Goal: Use online tool/utility: Utilize a website feature to perform a specific function

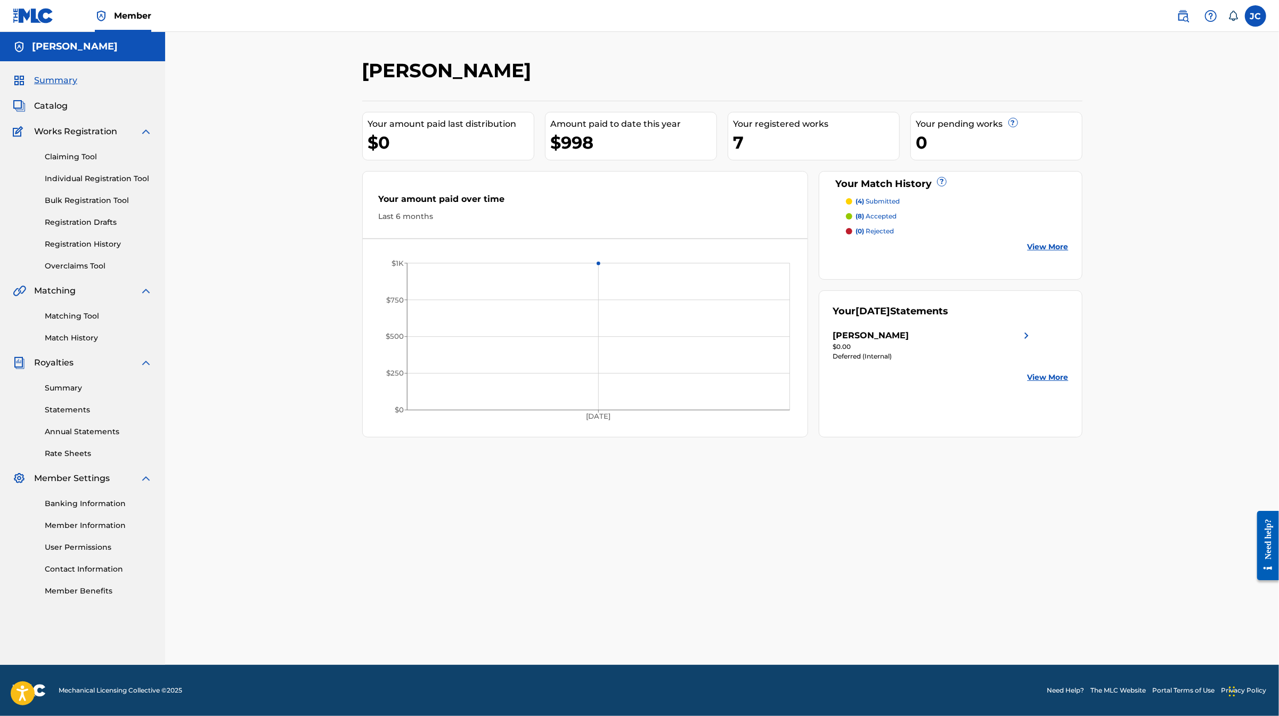
click at [68, 112] on span "Catalog" at bounding box center [51, 106] width 34 height 13
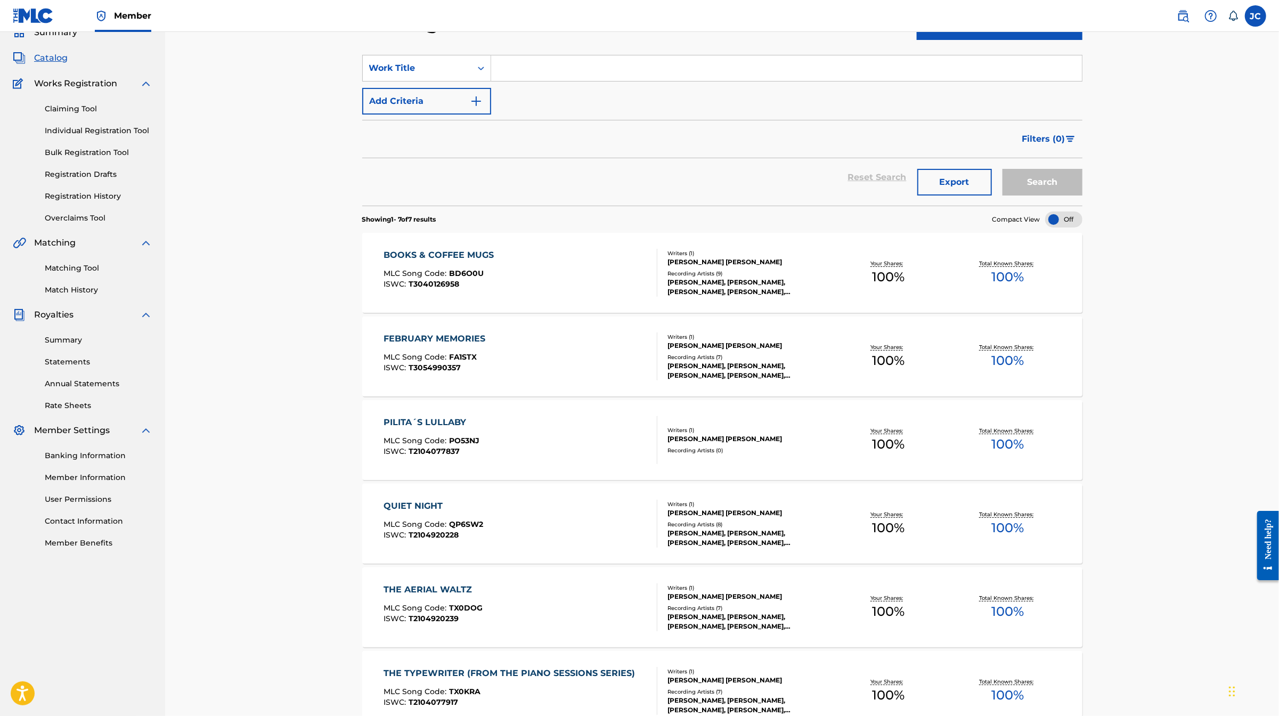
scroll to position [283, 0]
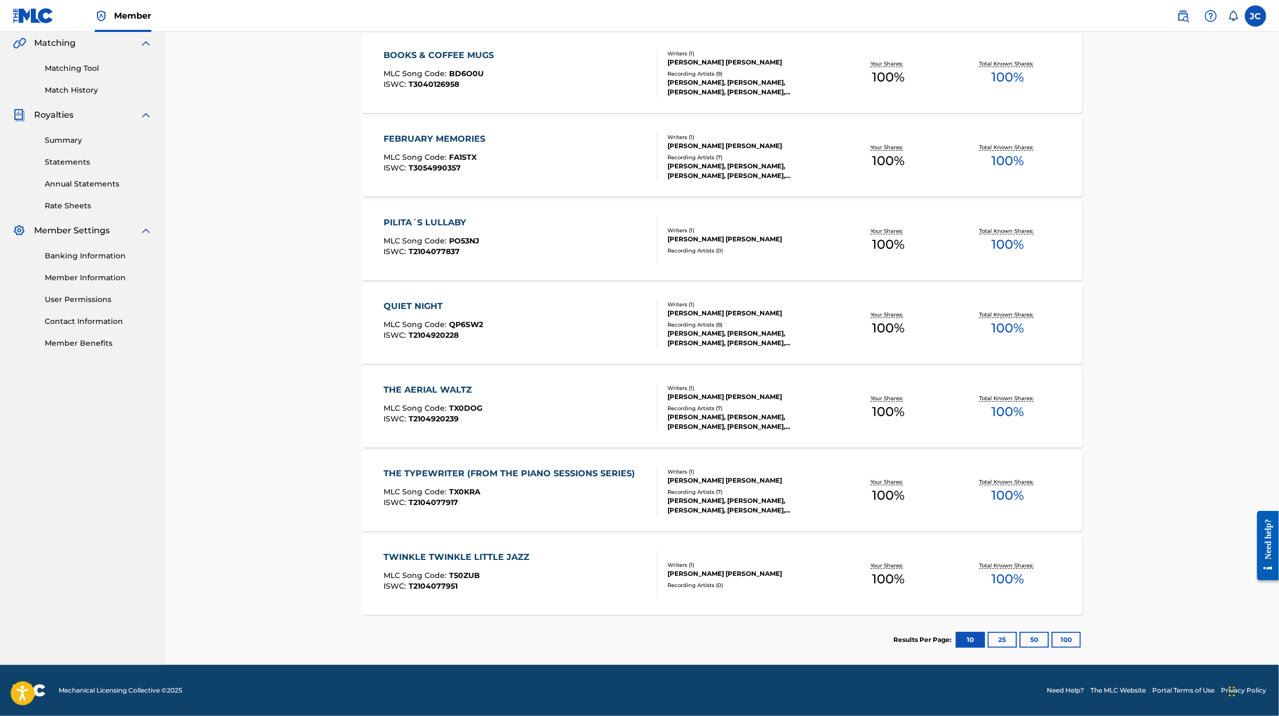
click at [1017, 648] on button "25" at bounding box center [1001, 640] width 29 height 16
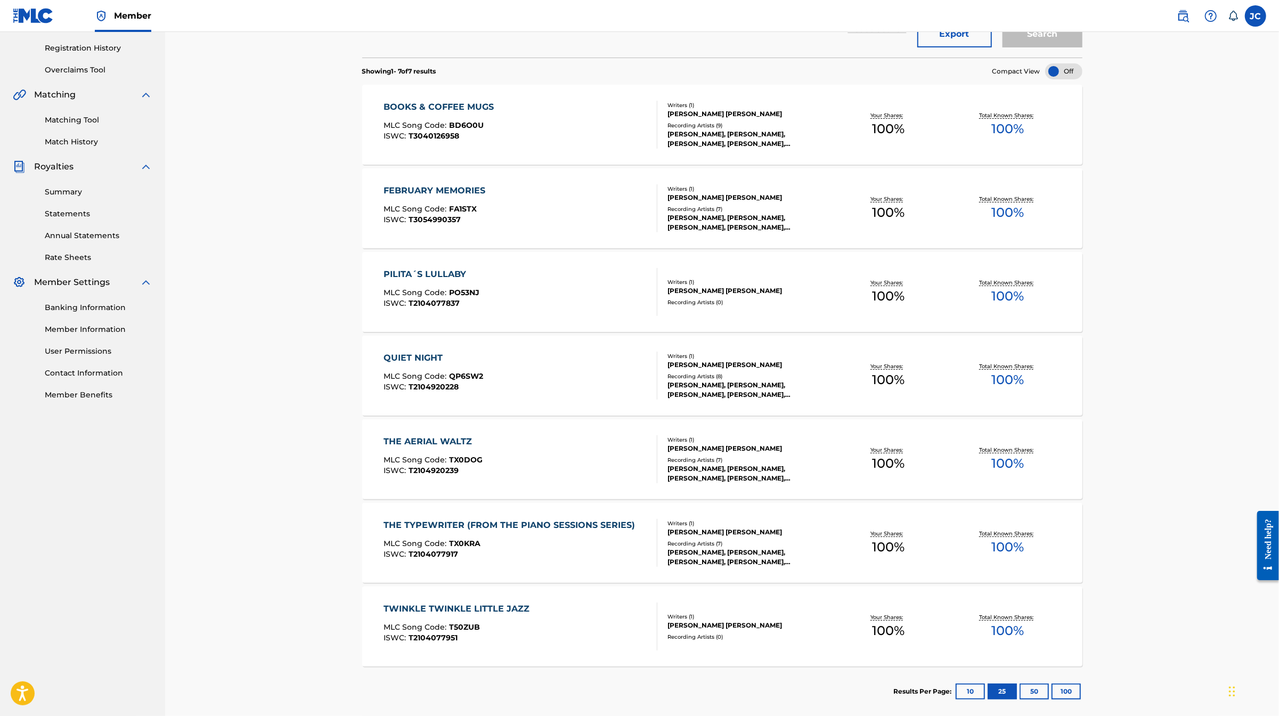
scroll to position [197, 1]
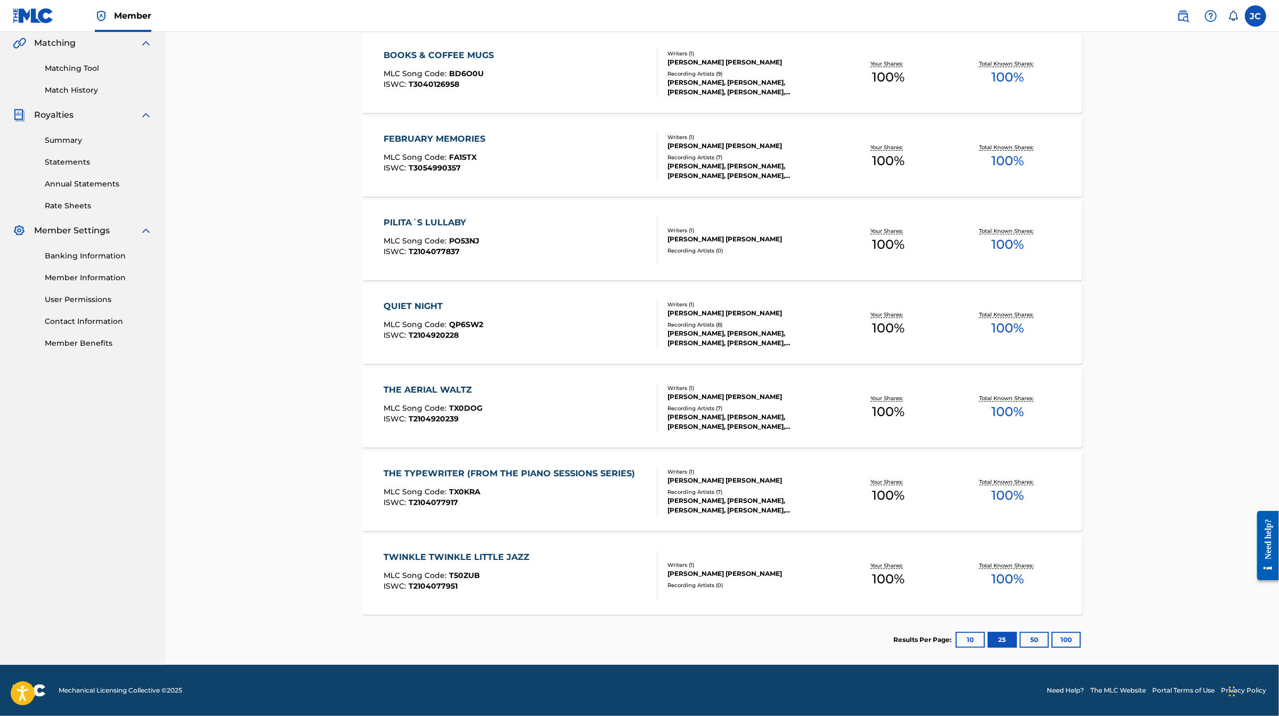
click at [1048, 632] on button "50" at bounding box center [1033, 640] width 29 height 16
click at [1080, 632] on button "100" at bounding box center [1065, 640] width 29 height 16
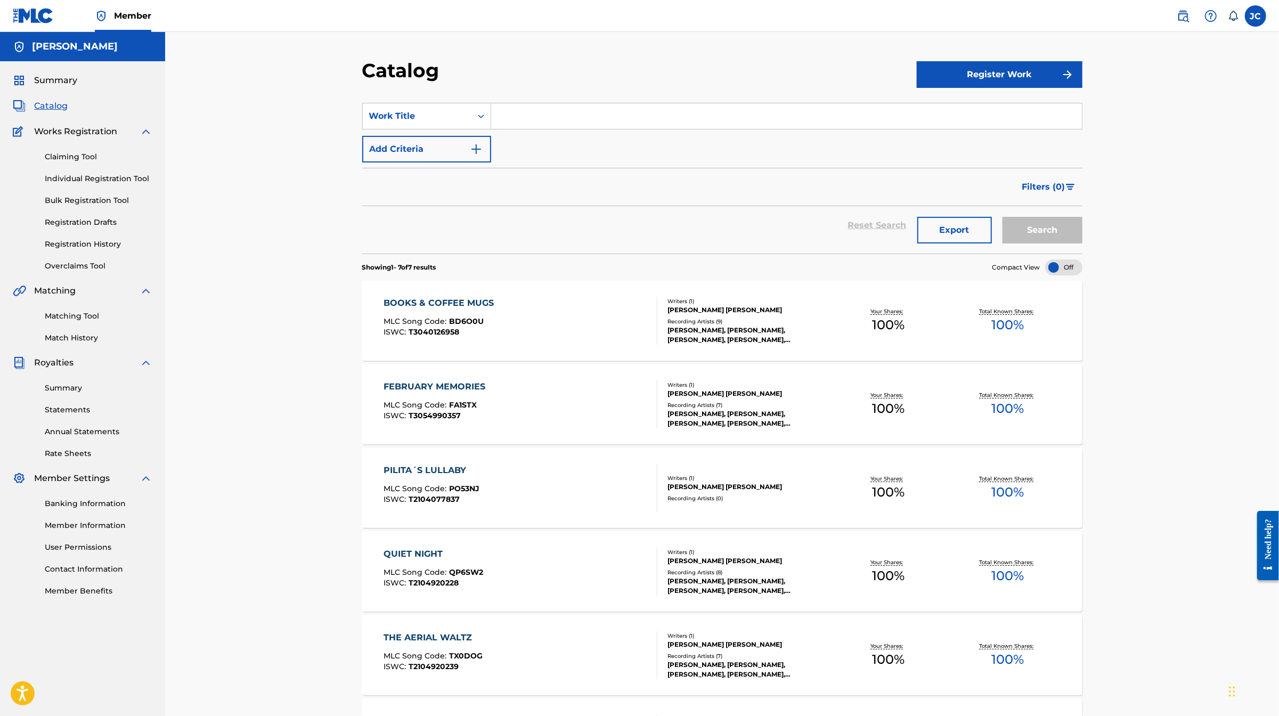
scroll to position [0, 0]
click at [1065, 193] on span "Filters ( 0 )" at bounding box center [1043, 187] width 43 height 13
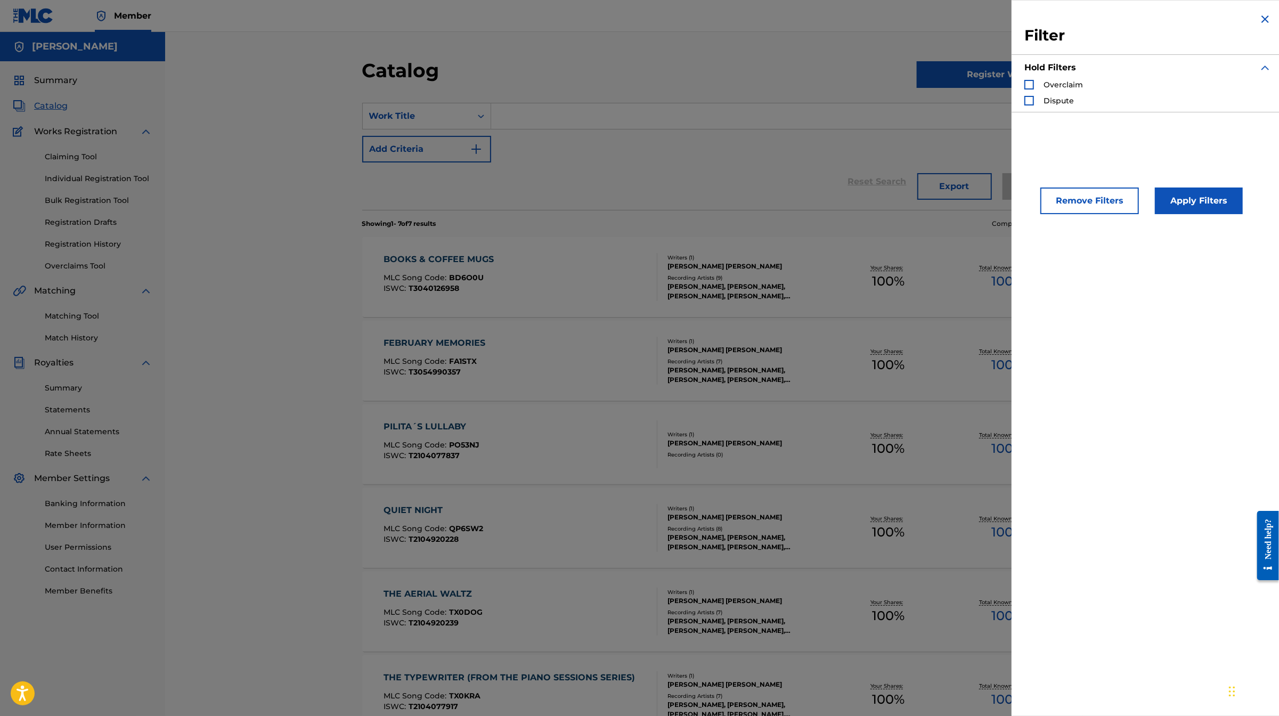
click at [1024, 90] on div "Overclaim" at bounding box center [1053, 84] width 59 height 11
click at [1024, 89] on div "Search Form" at bounding box center [1029, 85] width 10 height 10
click at [1025, 88] on img "Search Form" at bounding box center [1028, 84] width 7 height 7
click at [791, 154] on div "SearchWithCriteria6c313036-f9ae-44c9-9eb5-51a673e43af2 Work Title Add Criteria" at bounding box center [722, 130] width 720 height 60
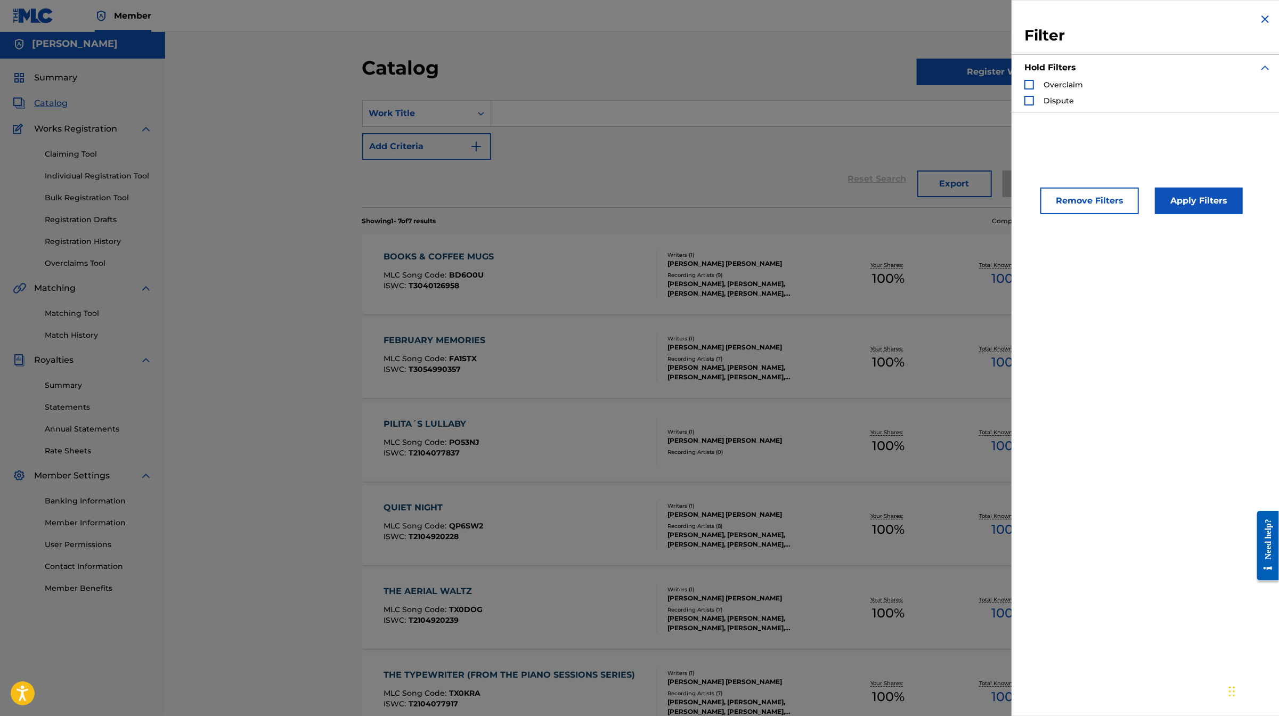
click at [1261, 26] on img "Search Form" at bounding box center [1264, 19] width 13 height 13
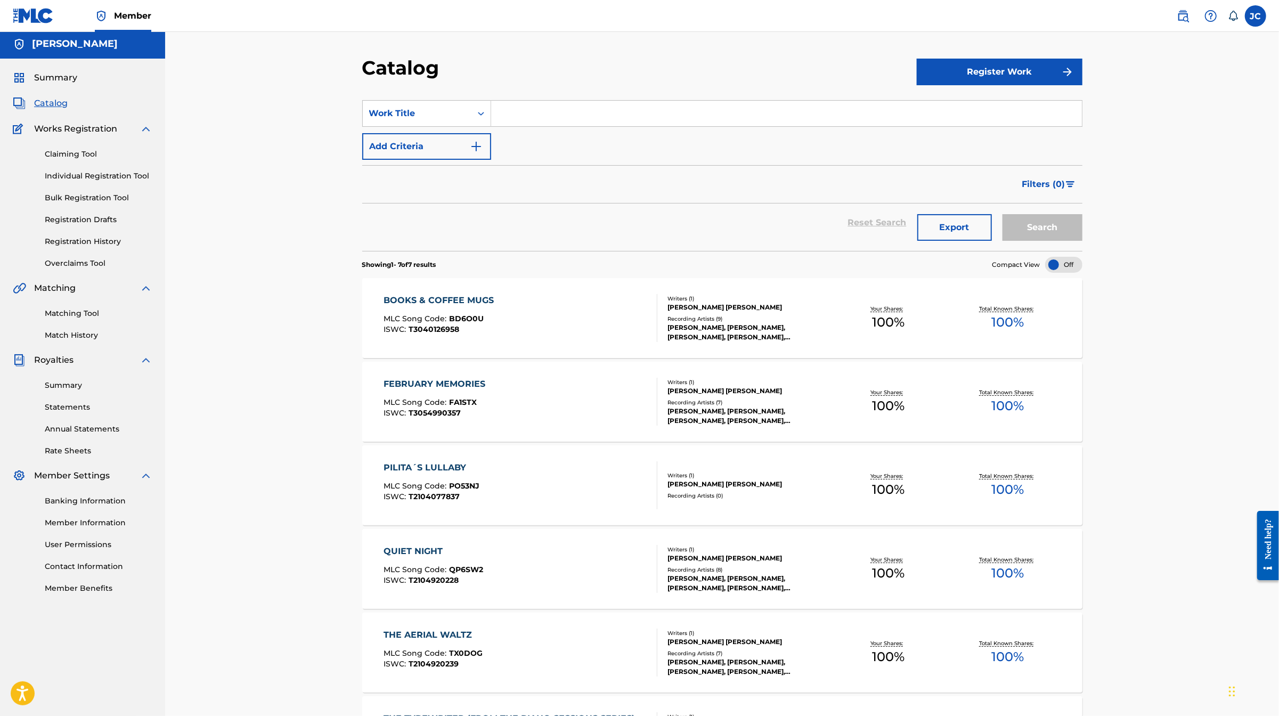
click at [103, 319] on link "Matching Tool" at bounding box center [99, 313] width 108 height 11
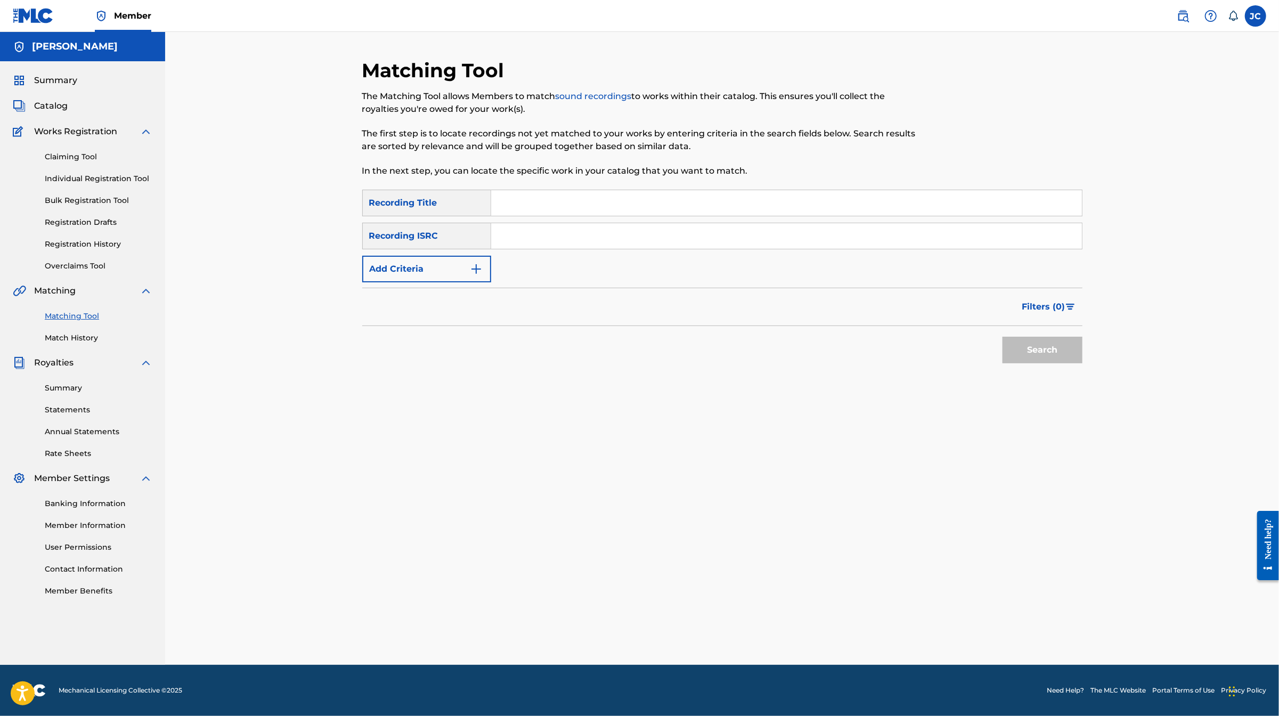
click at [497, 216] on input "Search Form" at bounding box center [786, 203] width 591 height 26
type input "Winter"
click at [407, 282] on button "Add Criteria" at bounding box center [426, 269] width 129 height 27
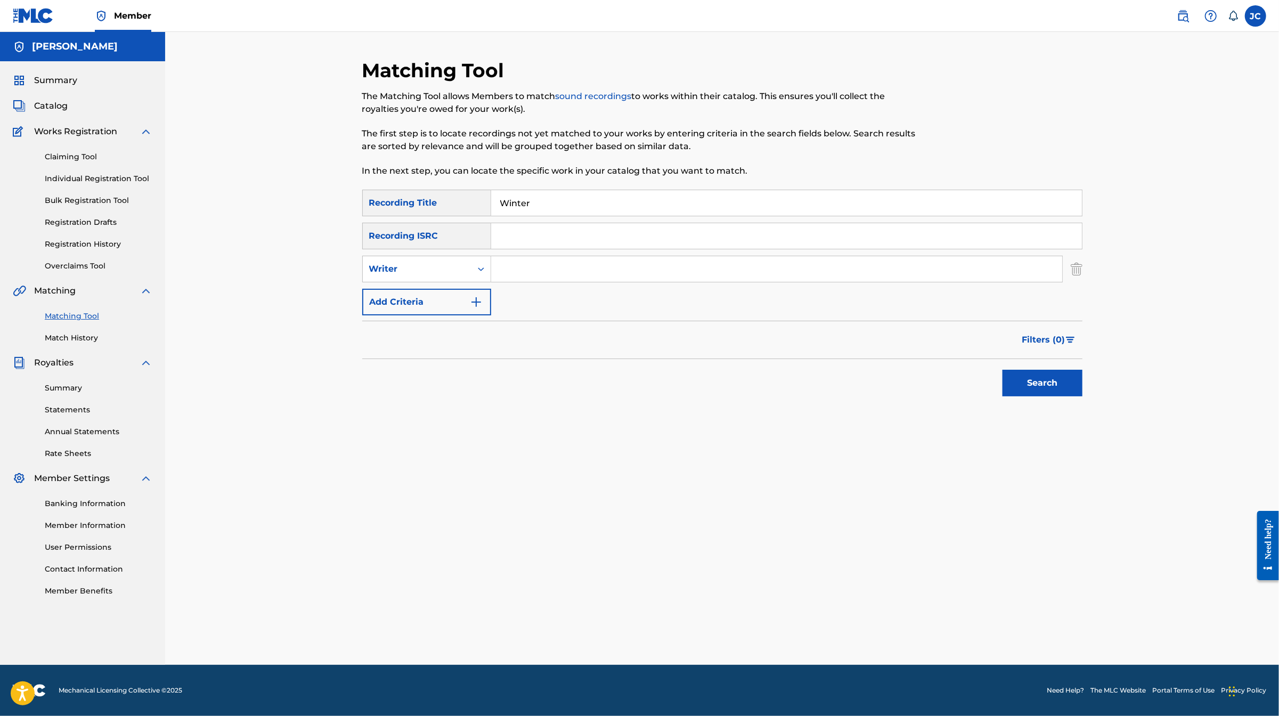
click at [491, 282] on input "Search Form" at bounding box center [776, 269] width 571 height 26
click at [1082, 396] on button "Search" at bounding box center [1042, 383] width 80 height 27
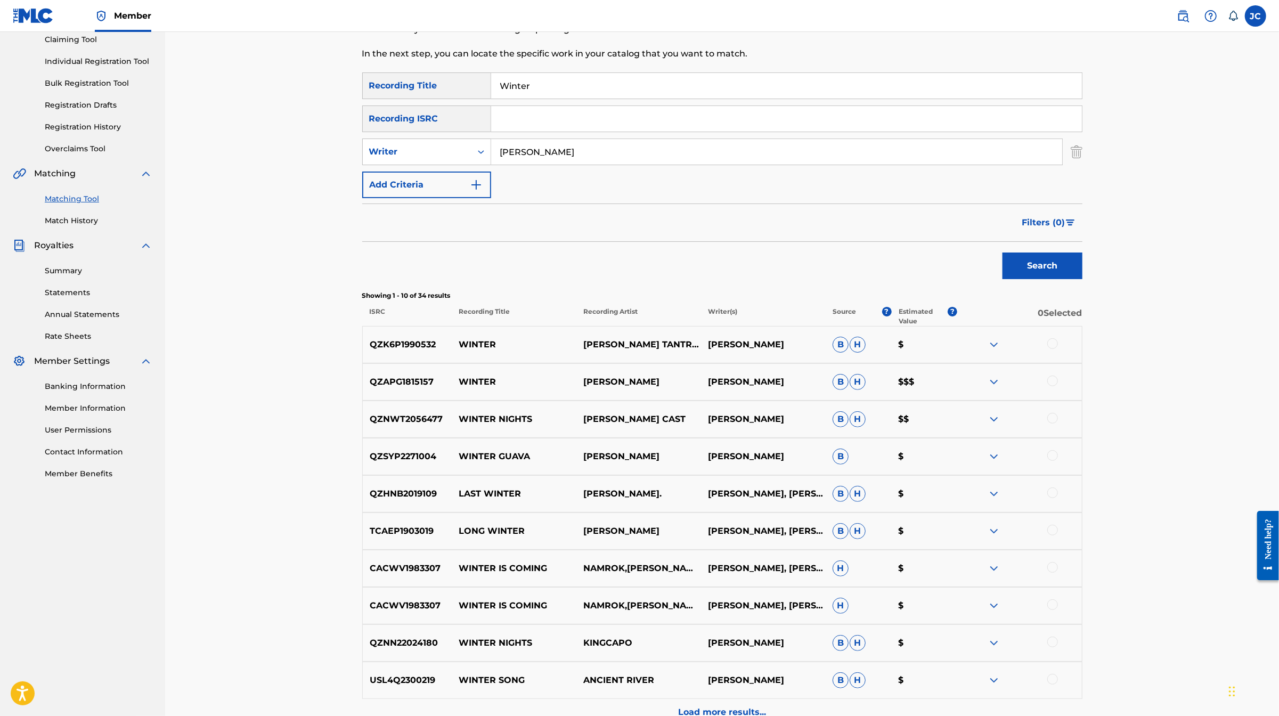
scroll to position [122, 0]
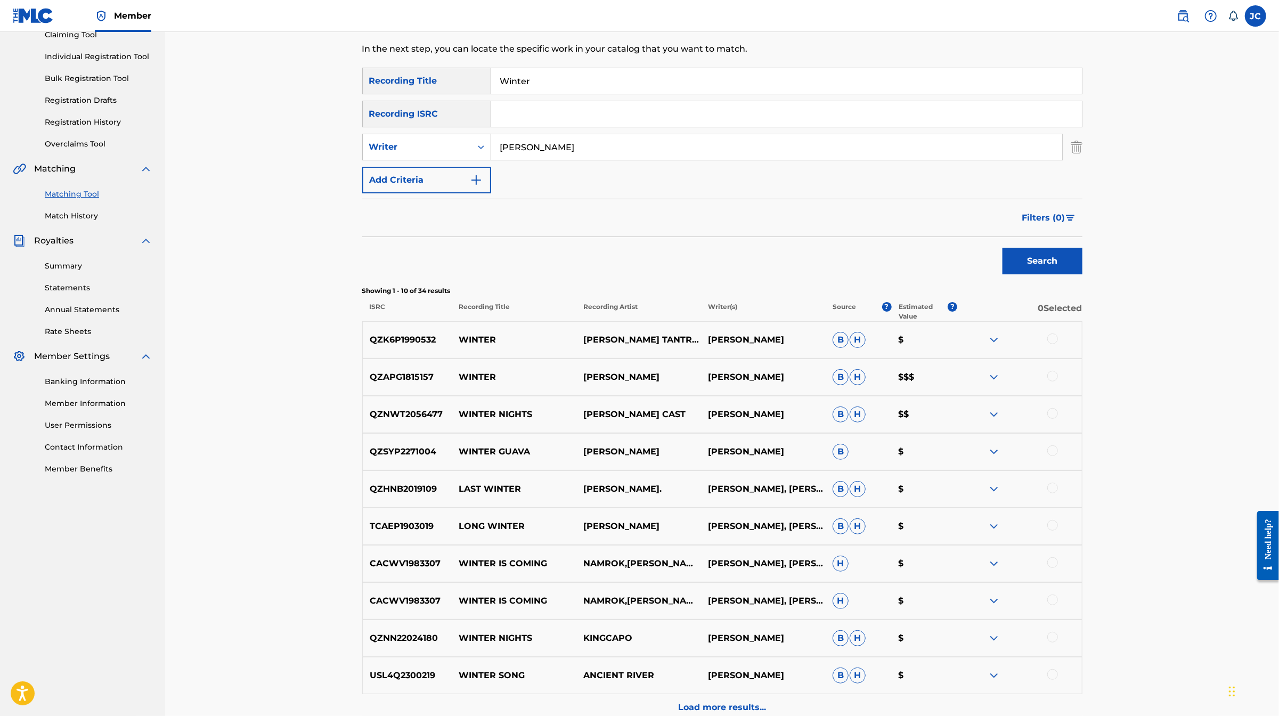
click at [561, 160] on input "[PERSON_NAME]" at bounding box center [776, 147] width 571 height 26
type input "[PERSON_NAME]"
click at [1082, 274] on button "Search" at bounding box center [1042, 261] width 80 height 27
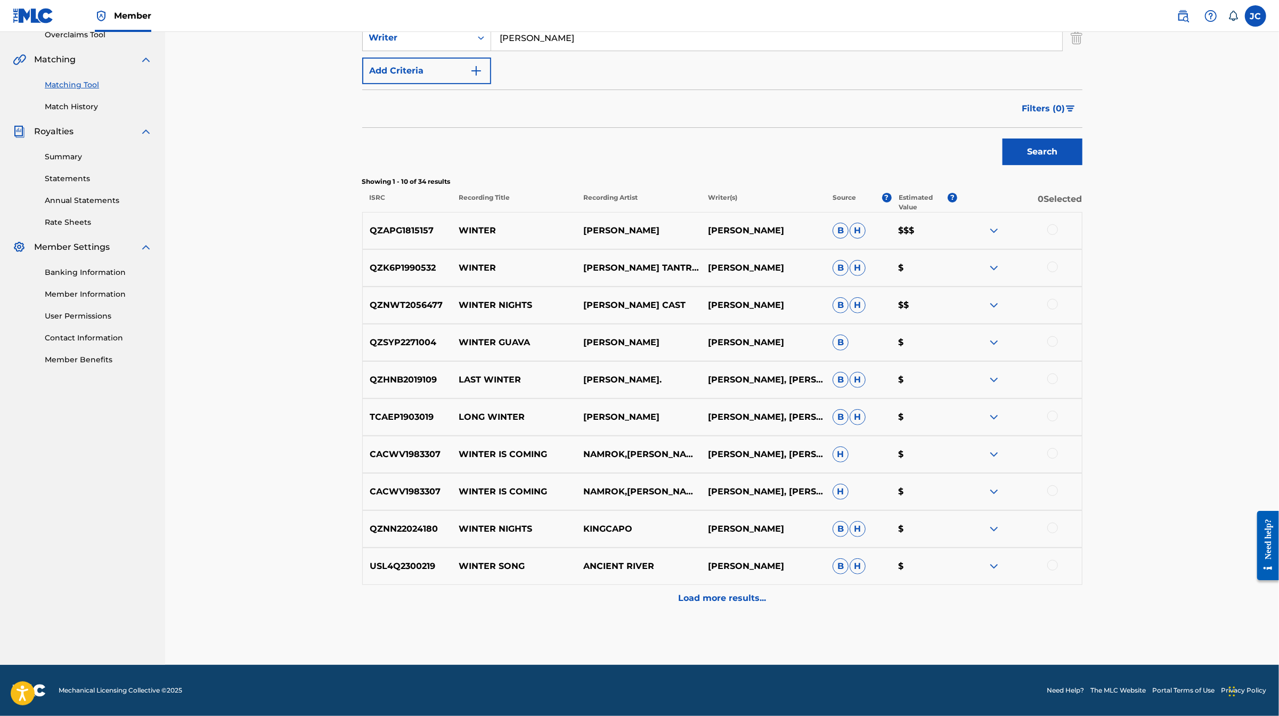
scroll to position [371, 0]
click at [744, 598] on p "Load more results..." at bounding box center [722, 598] width 88 height 13
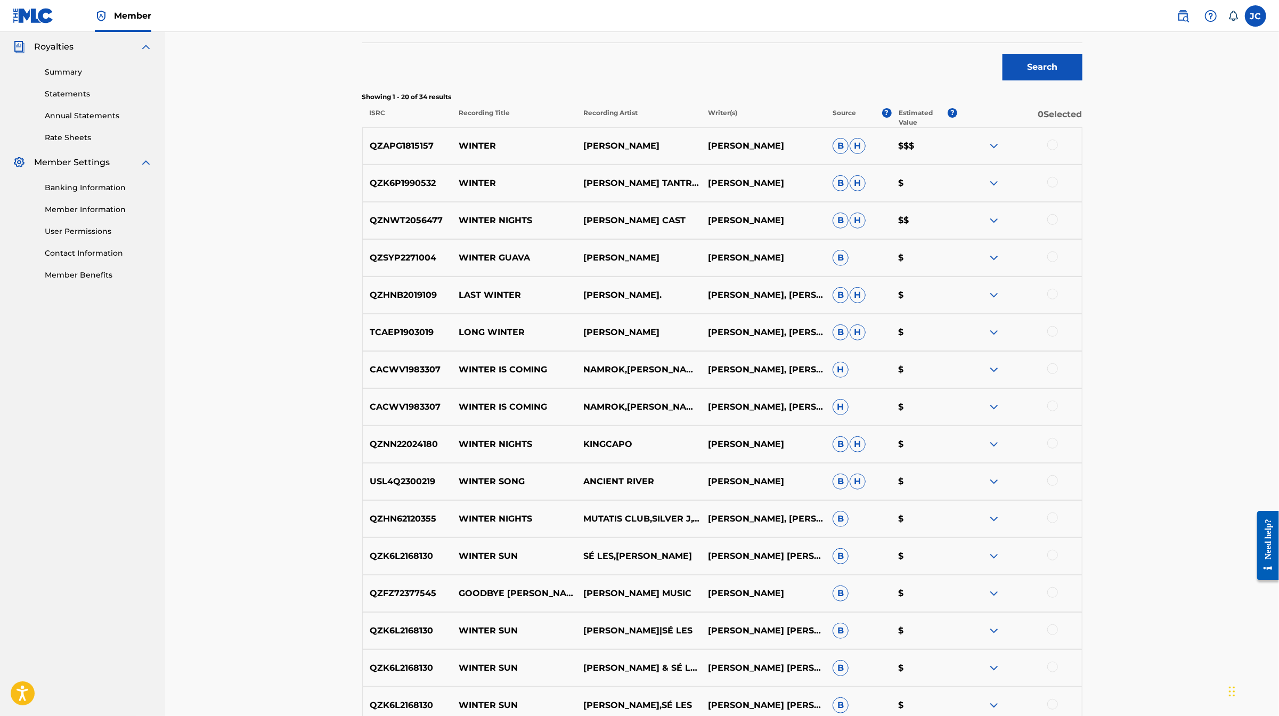
scroll to position [214, 0]
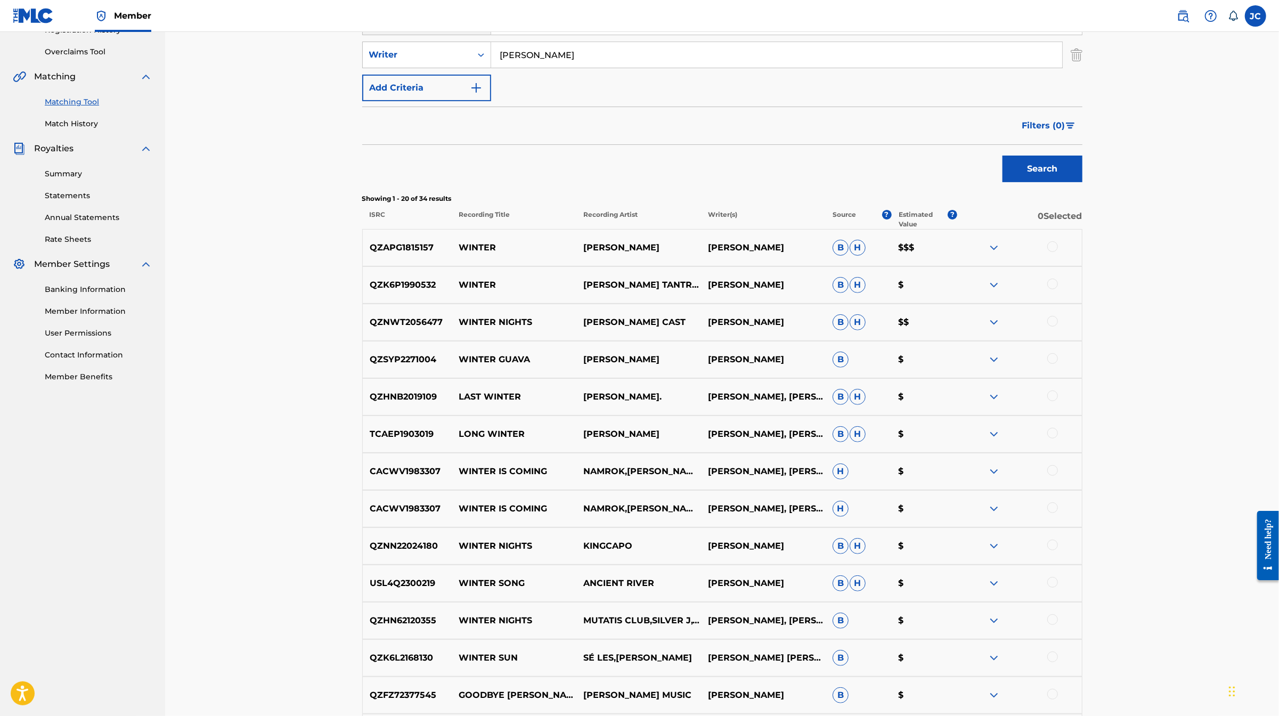
click at [1000, 254] on img at bounding box center [993, 247] width 13 height 13
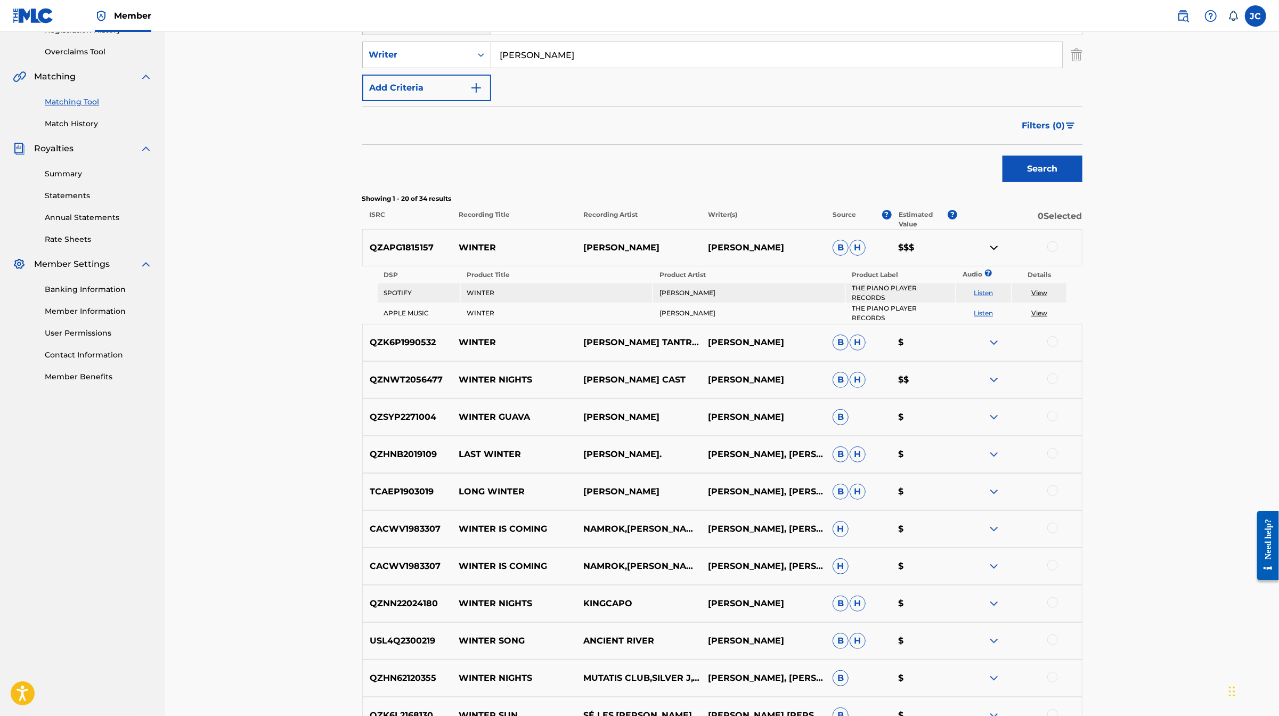
click at [1058, 252] on div at bounding box center [1052, 246] width 11 height 11
click at [807, 616] on button "Match 1 Group" at bounding box center [749, 629] width 118 height 27
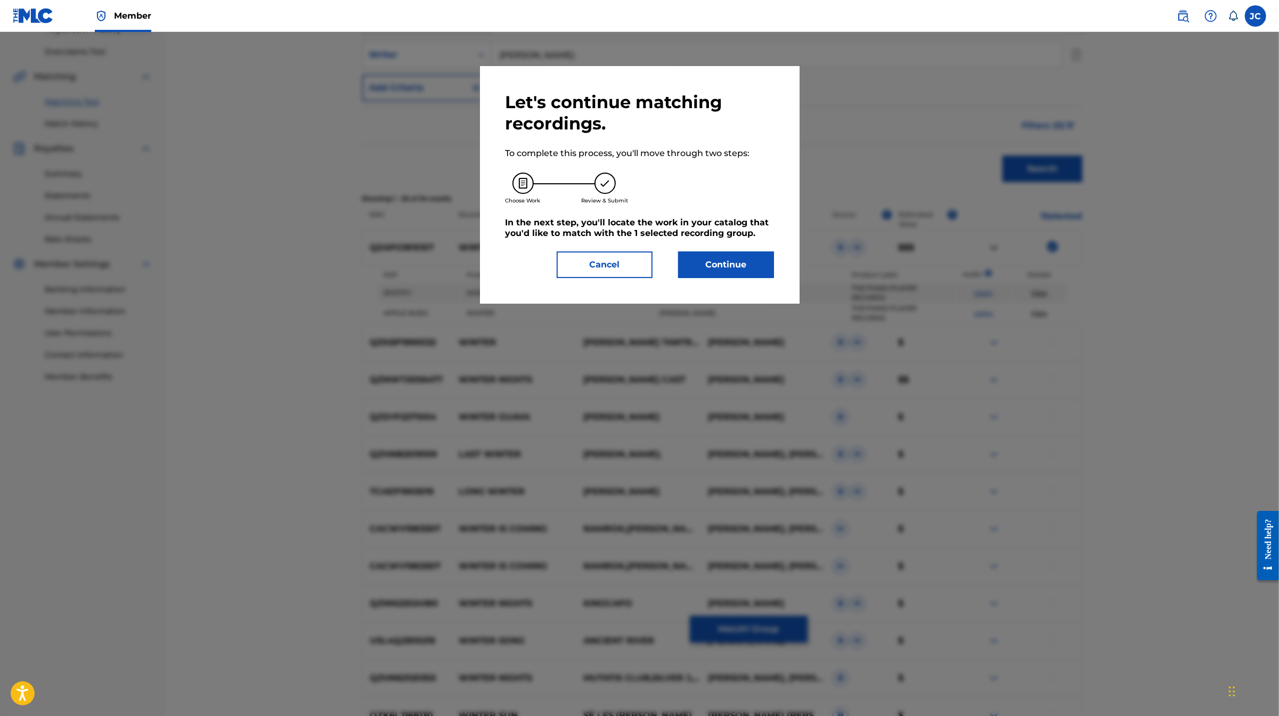
click at [731, 278] on button "Continue" at bounding box center [726, 264] width 96 height 27
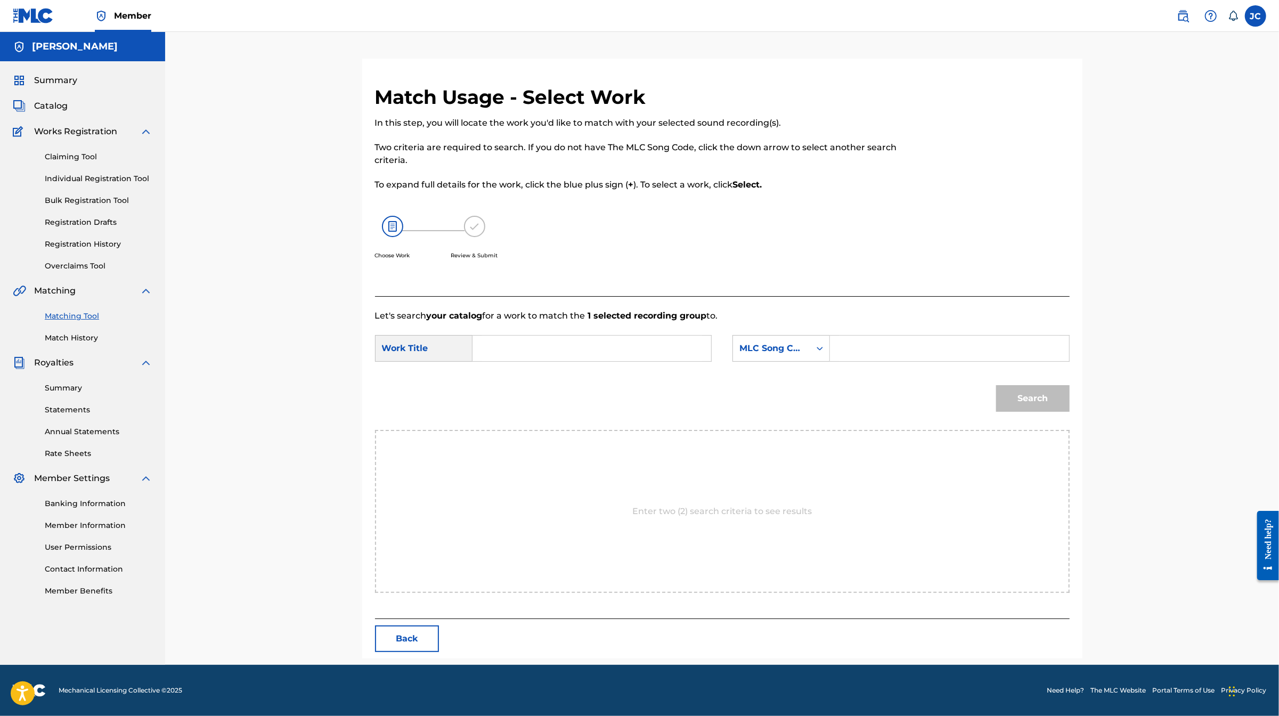
drag, startPoint x: 525, startPoint y: 371, endPoint x: 519, endPoint y: 358, distance: 13.8
click at [521, 361] on input "Search Form" at bounding box center [591, 348] width 220 height 26
type input "Winter"
click at [804, 355] on div "MLC Song Code" at bounding box center [771, 348] width 64 height 13
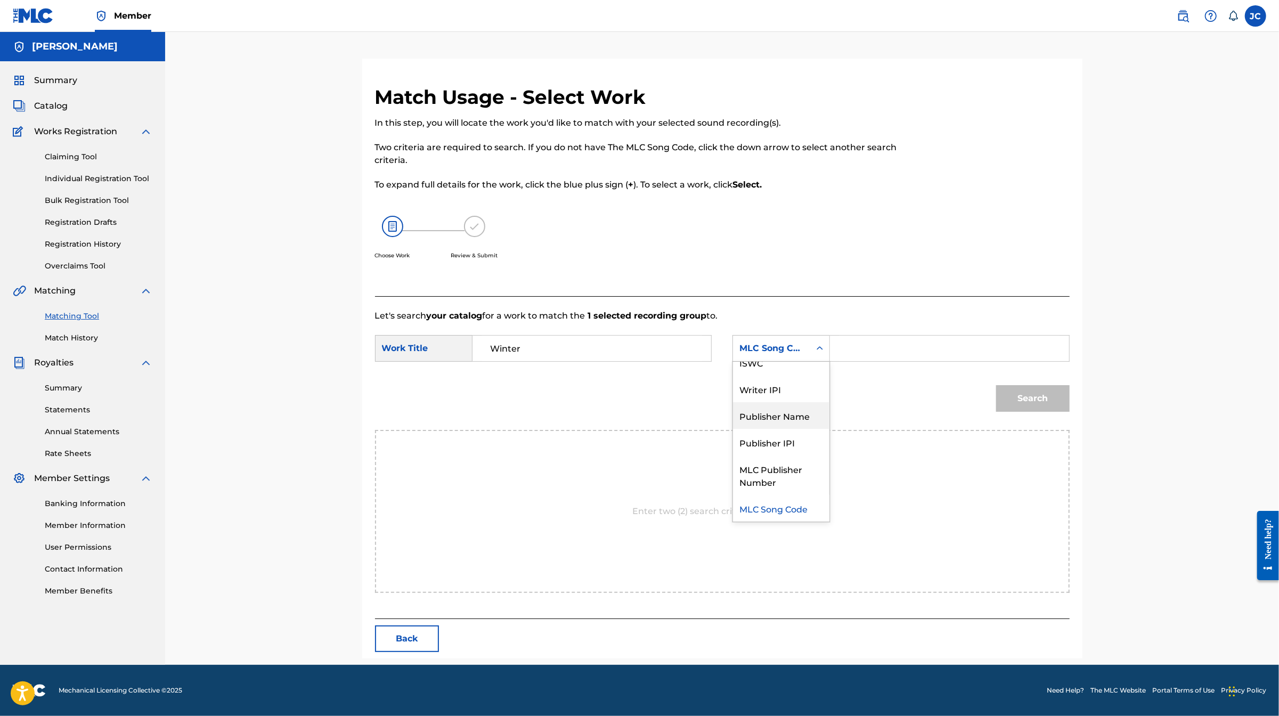
click at [819, 414] on div "Publisher Name" at bounding box center [781, 415] width 96 height 27
click at [904, 358] on input "Search Form" at bounding box center [949, 348] width 220 height 26
type input "[PERSON_NAME]"
click at [1069, 412] on button "Search" at bounding box center [1032, 398] width 73 height 27
